Goal: Feedback & Contribution: Leave review/rating

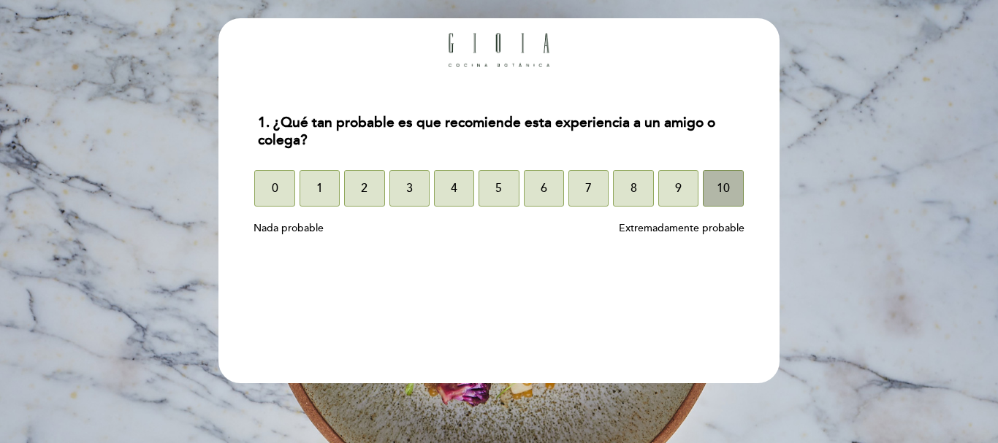
click at [726, 186] on span "10" at bounding box center [723, 188] width 13 height 41
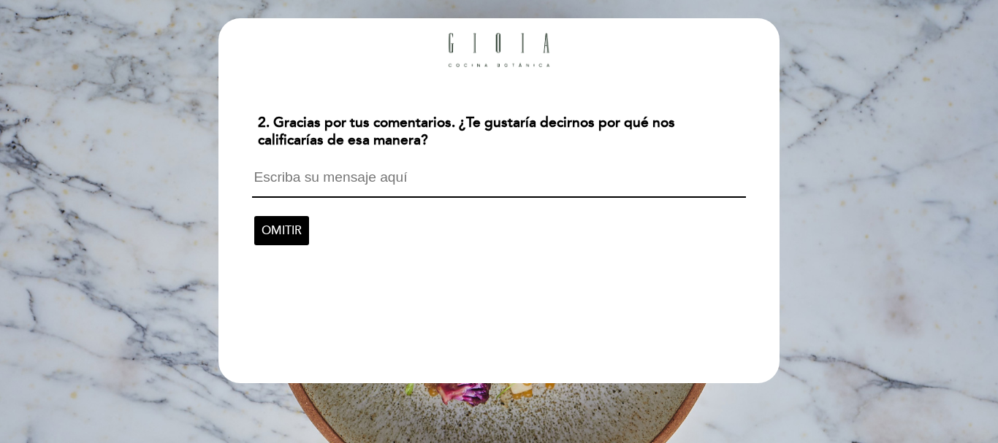
click at [427, 177] on textarea at bounding box center [498, 184] width 493 height 28
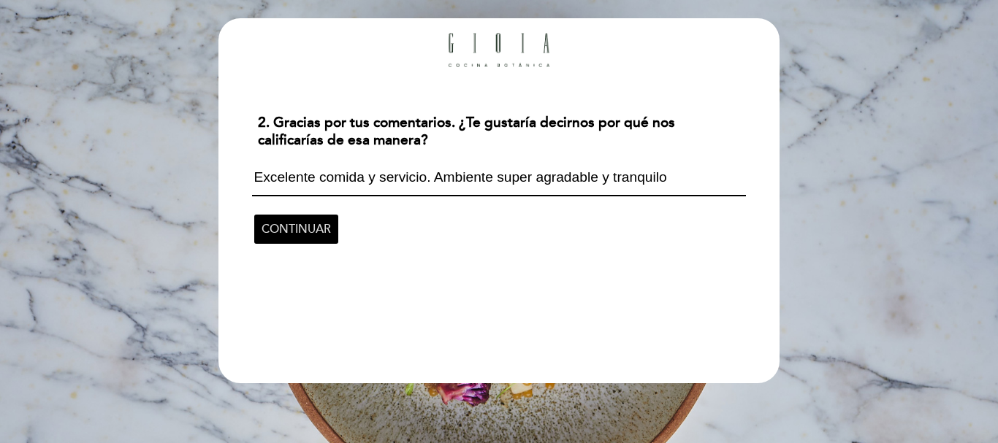
type textarea "Excelente comida y servicio. Ambiente super agradable y tranquilo"
click at [318, 234] on span "CONTINUAR" at bounding box center [295, 229] width 69 height 41
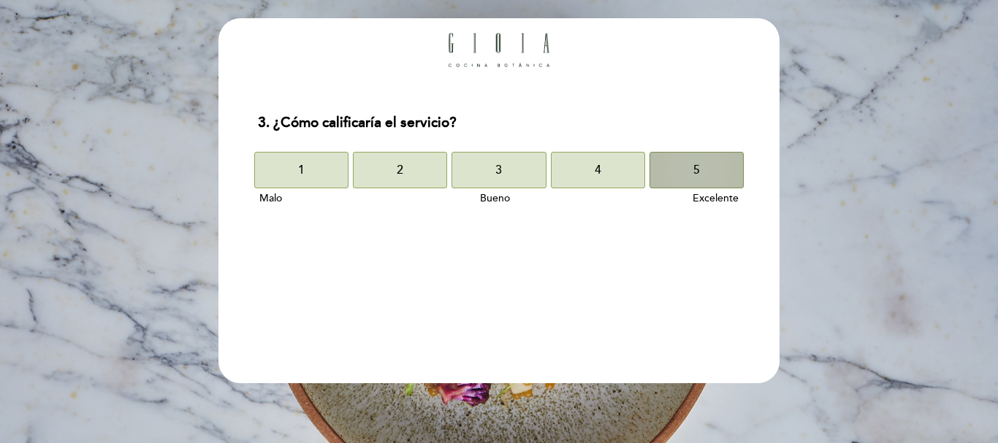
click at [690, 187] on button "5" at bounding box center [696, 170] width 94 height 37
click at [712, 168] on button "5" at bounding box center [696, 170] width 94 height 37
click at [686, 173] on button "5" at bounding box center [696, 170] width 94 height 37
click at [683, 162] on button "5" at bounding box center [696, 170] width 94 height 37
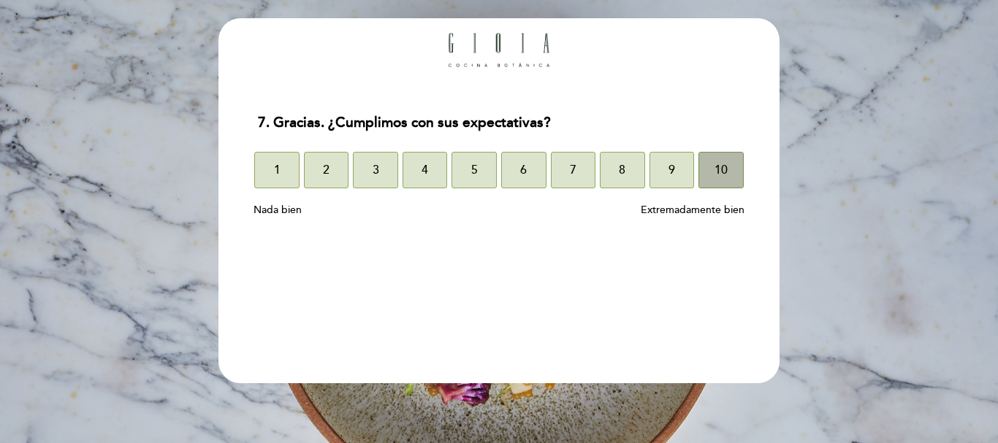
click at [726, 168] on span "10" at bounding box center [720, 170] width 13 height 41
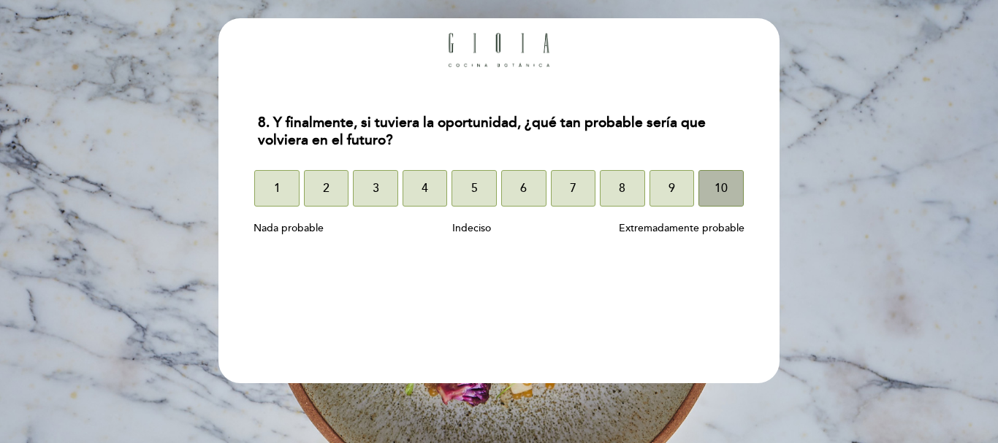
click at [722, 191] on span "10" at bounding box center [720, 188] width 13 height 41
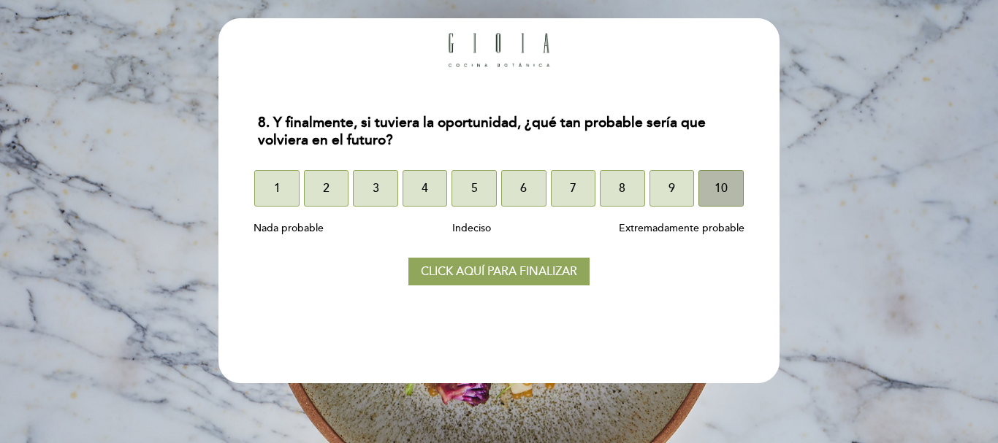
select select "es"
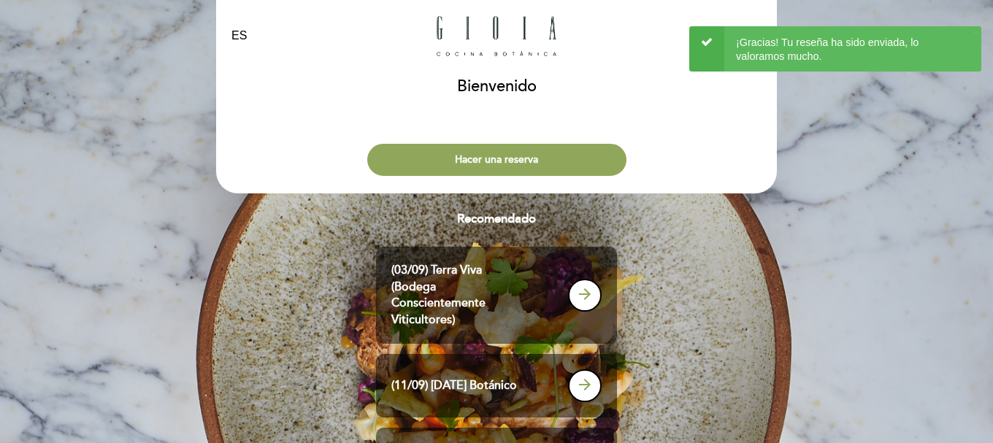
scroll to position [275, 0]
